Goal: Information Seeking & Learning: Learn about a topic

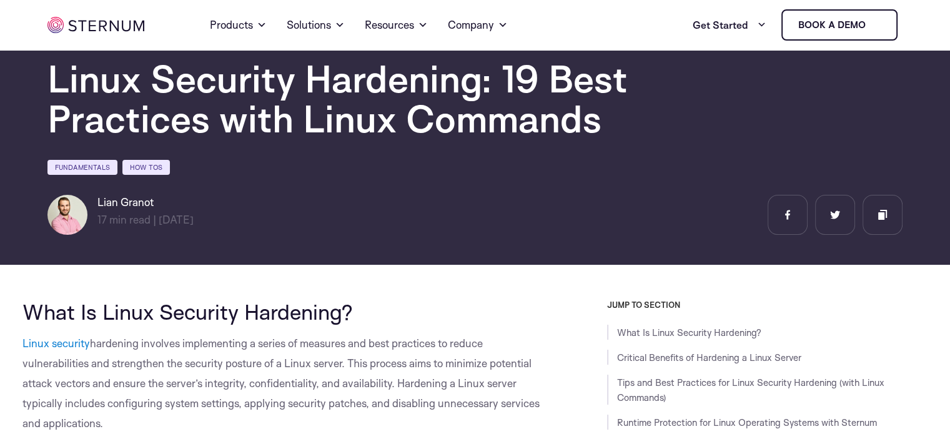
click at [302, 337] on button "Deny" at bounding box center [295, 339] width 175 height 36
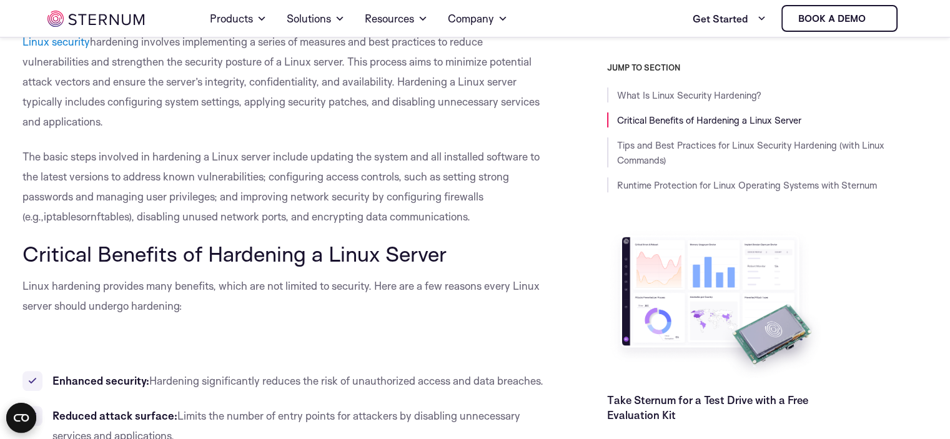
scroll to position [427, 0]
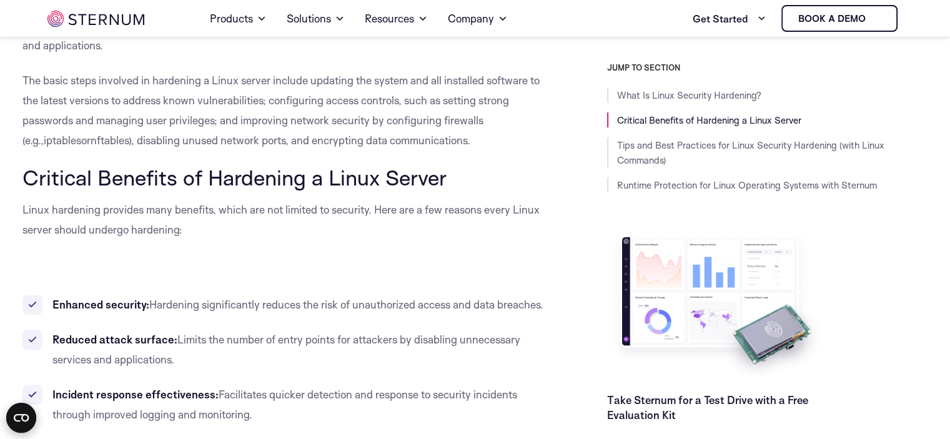
drag, startPoint x: 374, startPoint y: 245, endPoint x: 263, endPoint y: 280, distance: 116.7
drag, startPoint x: 280, startPoint y: 317, endPoint x: 237, endPoint y: 306, distance: 43.9
click at [237, 306] on span "Hardening significantly reduces the risk of unauthorized access and data breach…" at bounding box center [346, 304] width 394 height 13
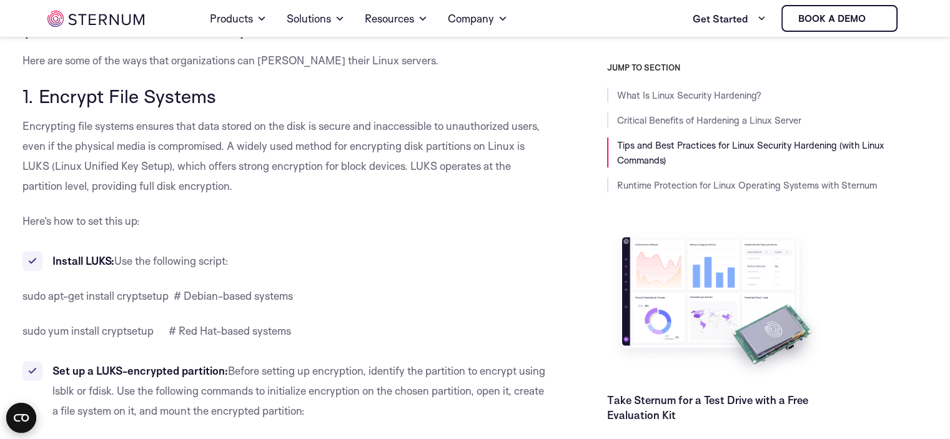
scroll to position [1051, 0]
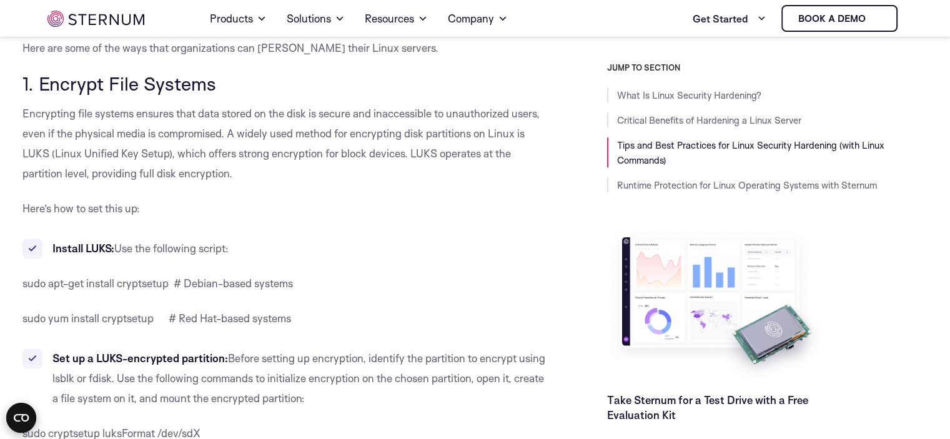
drag, startPoint x: 285, startPoint y: 212, endPoint x: 172, endPoint y: 202, distance: 113.4
click at [172, 202] on p "Here’s how to set this up:" at bounding box center [286, 209] width 528 height 20
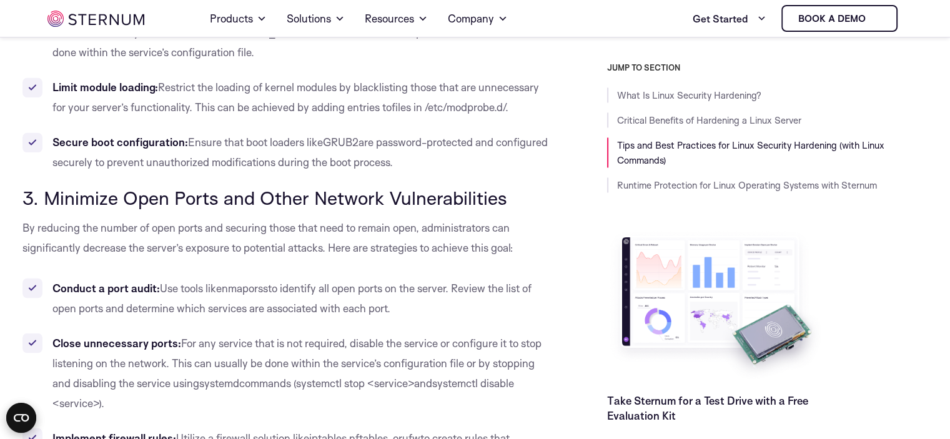
scroll to position [2113, 0]
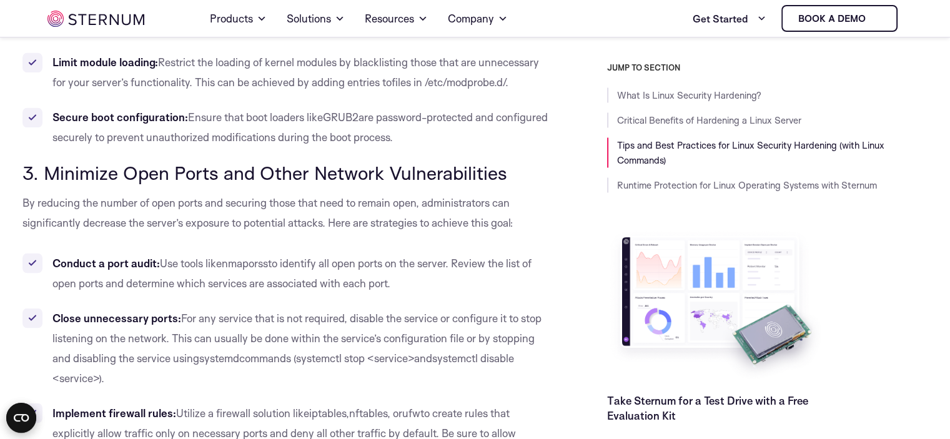
drag, startPoint x: 285, startPoint y: 225, endPoint x: 193, endPoint y: 257, distance: 97.5
click at [193, 257] on span "Use tools like" at bounding box center [191, 262] width 62 height 13
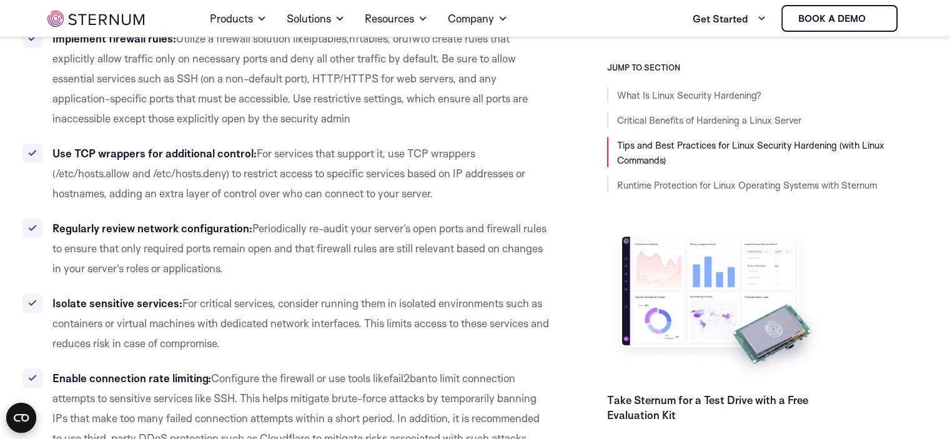
scroll to position [2487, 0]
drag, startPoint x: 207, startPoint y: 249, endPoint x: 154, endPoint y: 257, distance: 54.2
click at [154, 257] on li "Regularly review network configuration: Periodically re-audit your server’s ope…" at bounding box center [286, 248] width 528 height 60
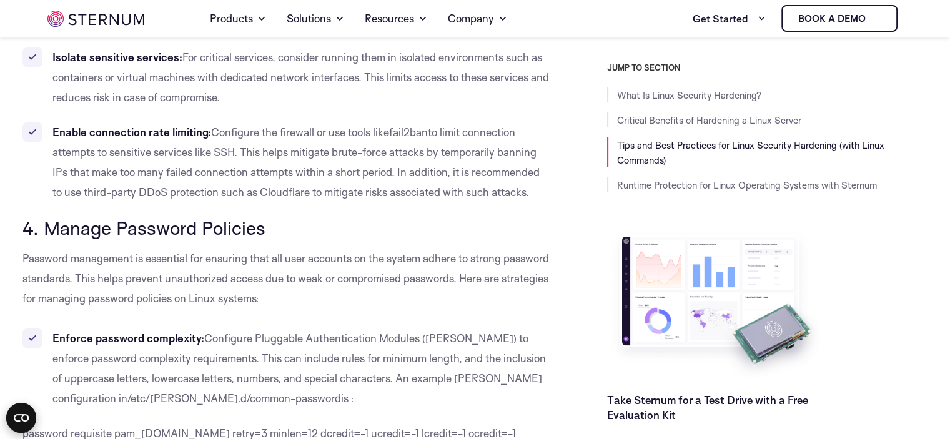
scroll to position [2737, 0]
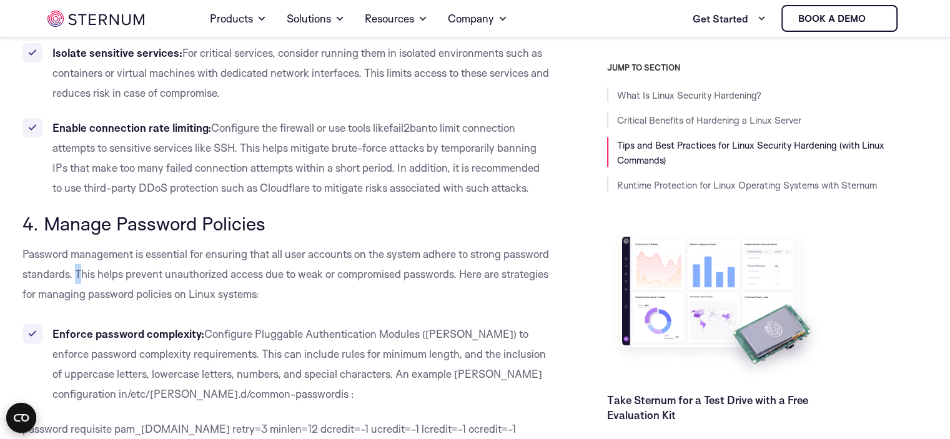
drag, startPoint x: 180, startPoint y: 255, endPoint x: 127, endPoint y: 276, distance: 57.2
click at [127, 276] on span "Password management is essential for ensuring that all user accounts on the sys…" at bounding box center [285, 273] width 526 height 53
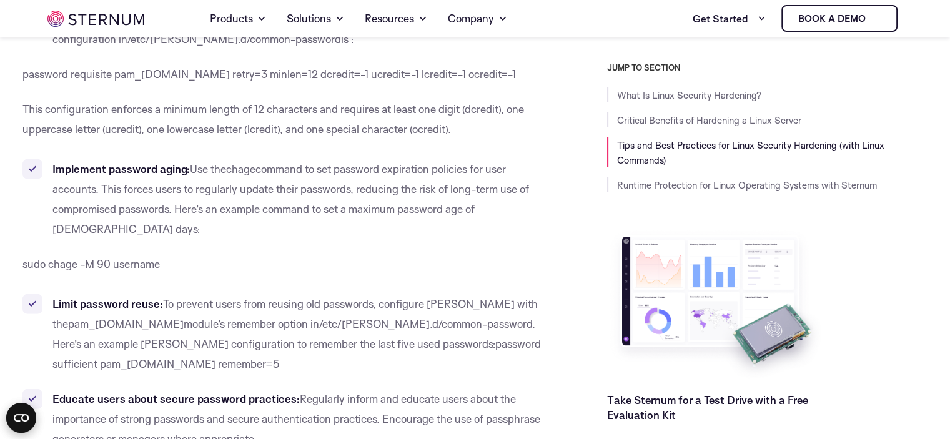
scroll to position [3112, 0]
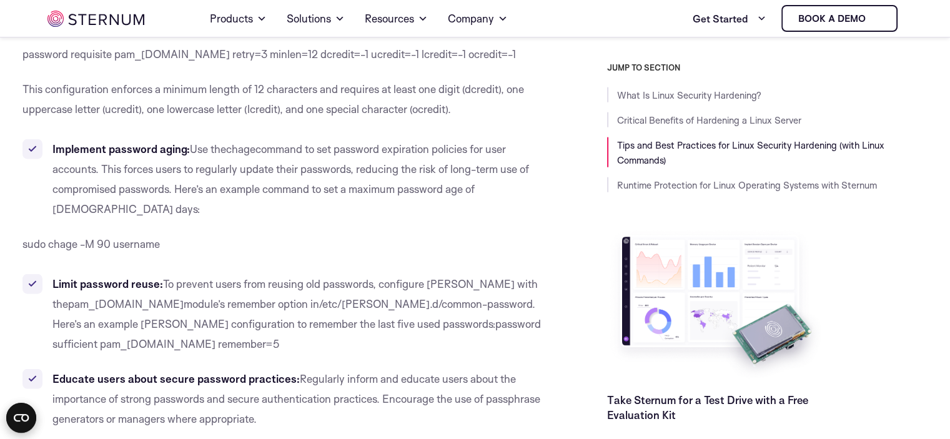
drag, startPoint x: 237, startPoint y: 163, endPoint x: 220, endPoint y: 179, distance: 23.9
drag, startPoint x: 220, startPoint y: 179, endPoint x: 167, endPoint y: 172, distance: 53.0
click at [167, 172] on span "command to set password expiration policies for user accounts. This forces user…" at bounding box center [290, 178] width 476 height 73
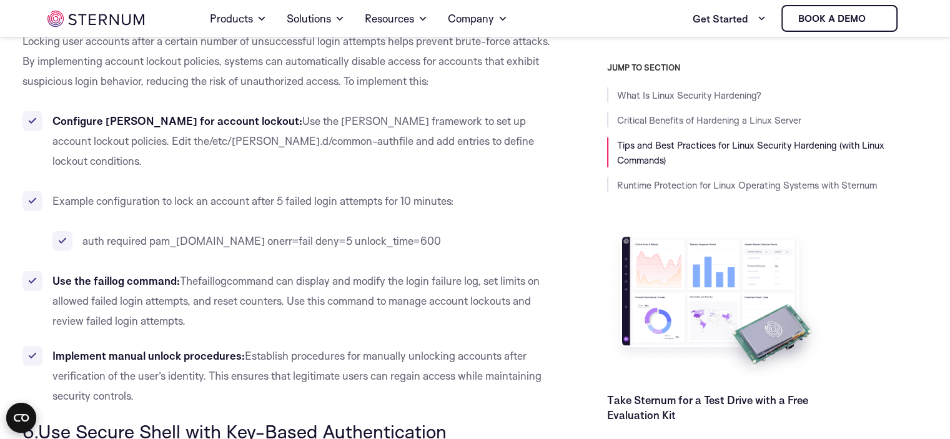
scroll to position [3611, 0]
drag, startPoint x: 258, startPoint y: 210, endPoint x: 145, endPoint y: 235, distance: 115.7
click at [145, 273] on span "command can display and modify the login failure log, set limits on allowed fai…" at bounding box center [295, 299] width 487 height 53
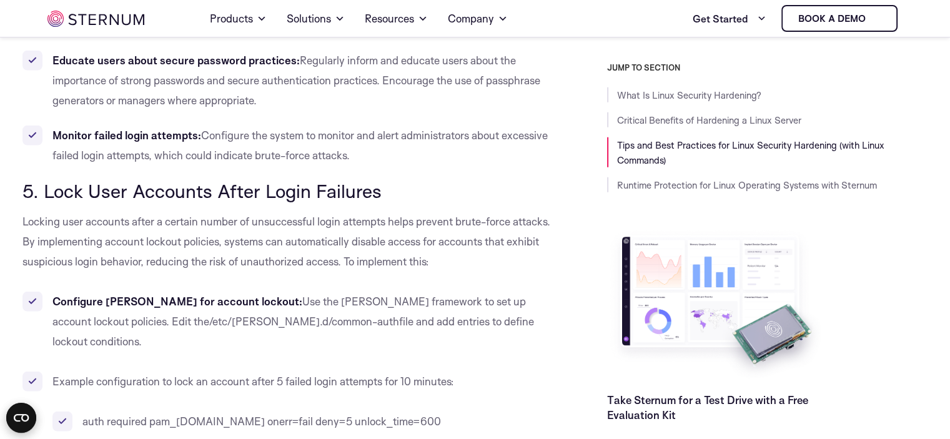
scroll to position [3424, 0]
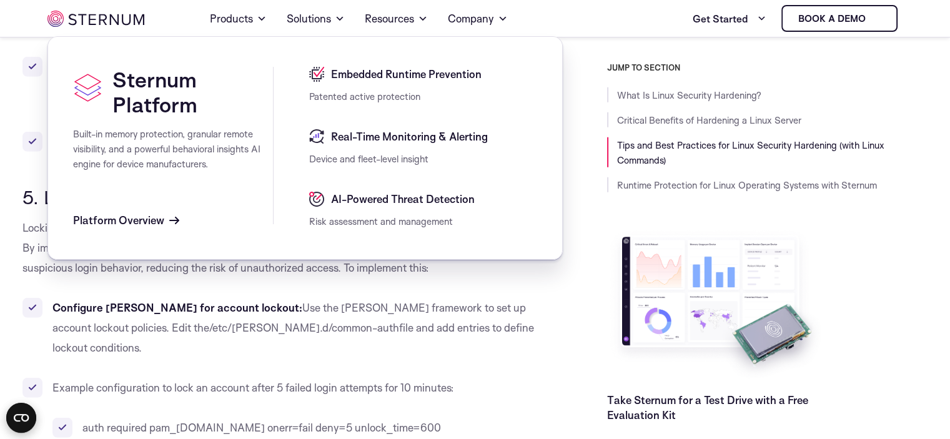
drag, startPoint x: 393, startPoint y: 211, endPoint x: 381, endPoint y: 277, distance: 66.5
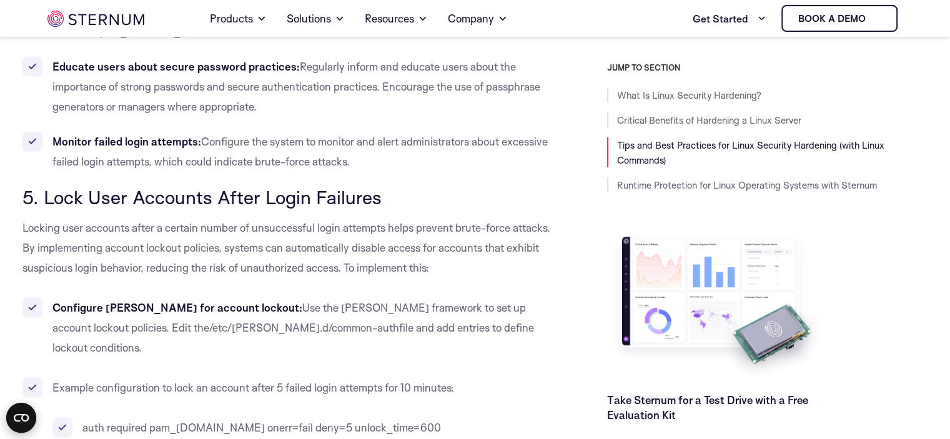
drag, startPoint x: 381, startPoint y: 277, endPoint x: 359, endPoint y: 290, distance: 26.0
click at [359, 321] on span "file and add entries to define lockout conditions." at bounding box center [292, 337] width 481 height 33
drag, startPoint x: 355, startPoint y: 282, endPoint x: 297, endPoint y: 298, distance: 60.7
drag, startPoint x: 313, startPoint y: 254, endPoint x: 188, endPoint y: 278, distance: 127.8
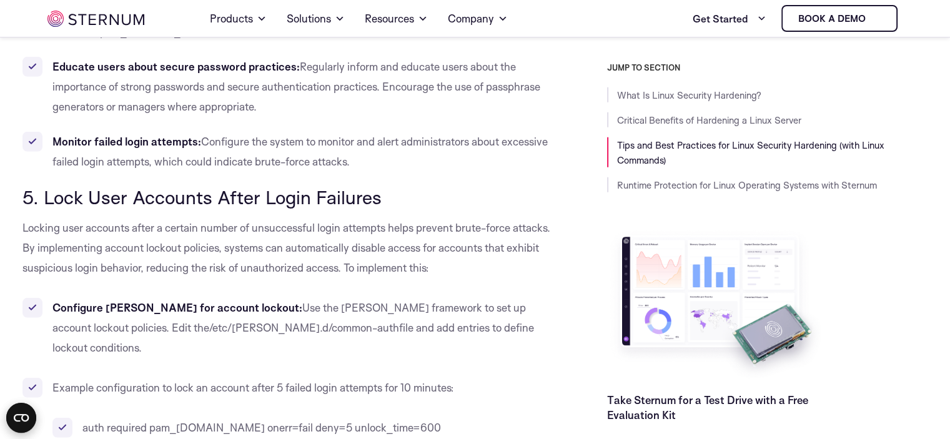
click at [188, 298] on li "Configure [PERSON_NAME] for account lockout: Use the [PERSON_NAME] framework to…" at bounding box center [286, 328] width 528 height 60
drag, startPoint x: 214, startPoint y: 212, endPoint x: 135, endPoint y: 224, distance: 79.7
click at [135, 224] on span "Locking user accounts after a certain number of unsuccessful login attempts hel…" at bounding box center [286, 247] width 528 height 53
drag, startPoint x: 155, startPoint y: 209, endPoint x: 111, endPoint y: 215, distance: 44.9
click at [111, 218] on p "Locking user accounts after a certain number of unsuccessful login attempts hel…" at bounding box center [286, 248] width 528 height 60
